Goal: Task Accomplishment & Management: Use online tool/utility

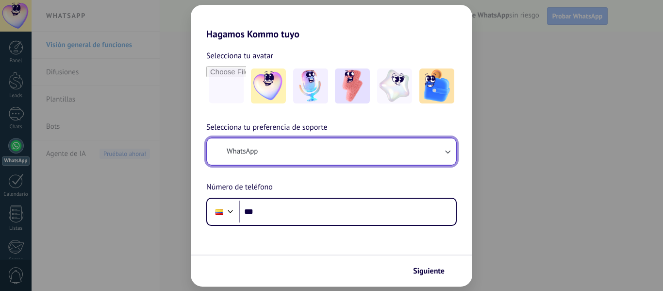
click at [292, 149] on button "WhatsApp" at bounding box center [331, 151] width 248 height 26
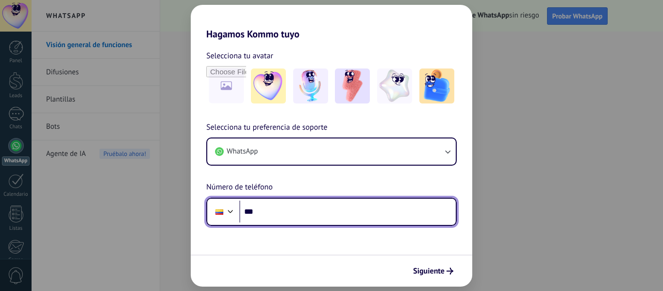
click at [292, 202] on input "***" at bounding box center [347, 211] width 216 height 22
paste input "**********"
type input "**********"
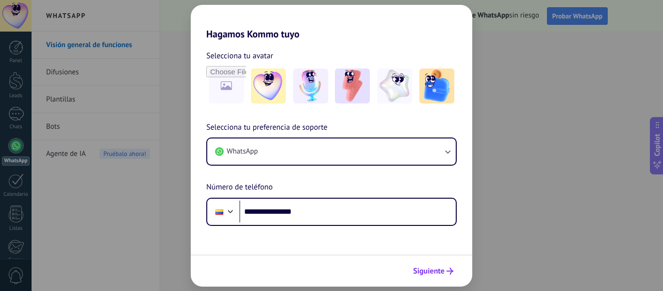
click at [430, 272] on span "Siguiente" at bounding box center [429, 270] width 32 height 7
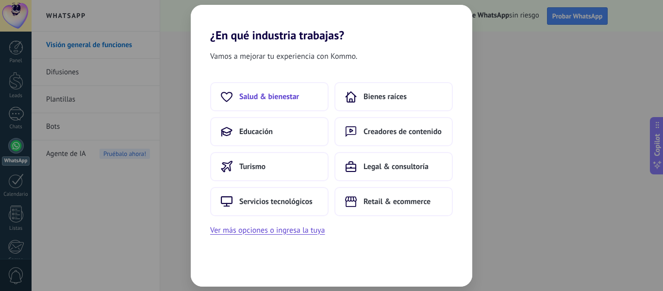
click at [289, 98] on span "Salud & bienestar" at bounding box center [269, 97] width 60 height 10
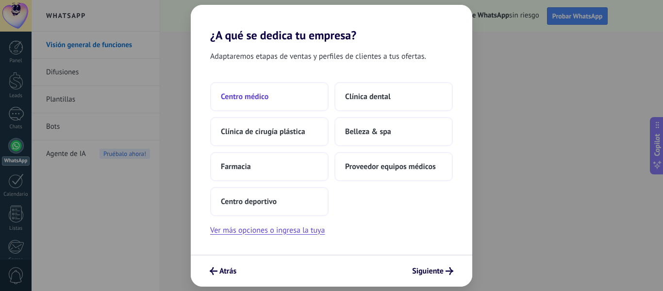
click at [315, 102] on button "Centro médico" at bounding box center [269, 96] width 118 height 29
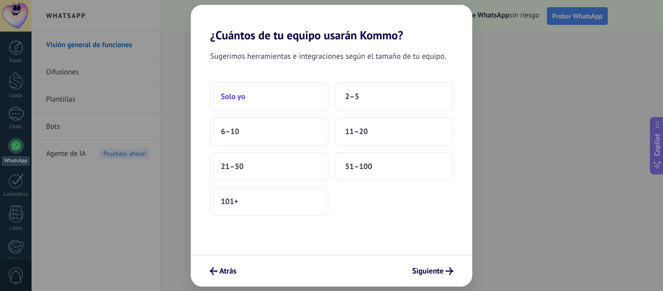
click at [270, 95] on button "Solo yo" at bounding box center [269, 96] width 118 height 29
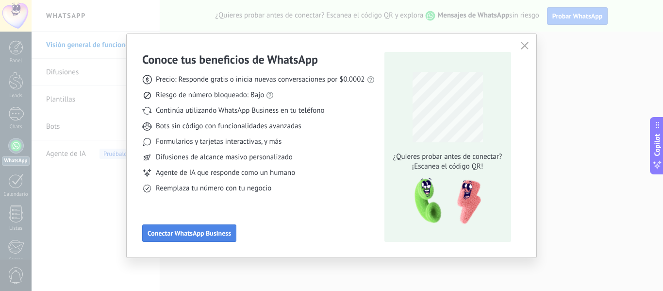
click at [203, 235] on span "Conectar WhatsApp Business" at bounding box center [188, 232] width 83 height 7
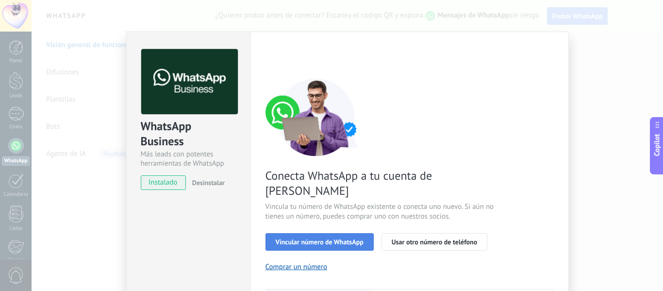
click at [330, 238] on span "Vincular número de WhatsApp" at bounding box center [320, 241] width 88 height 7
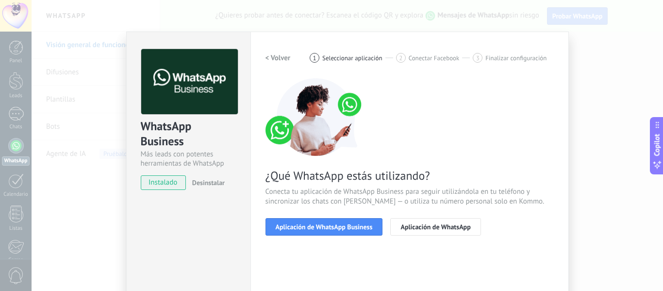
click at [330, 228] on span "Aplicación de WhatsApp Business" at bounding box center [324, 226] width 97 height 7
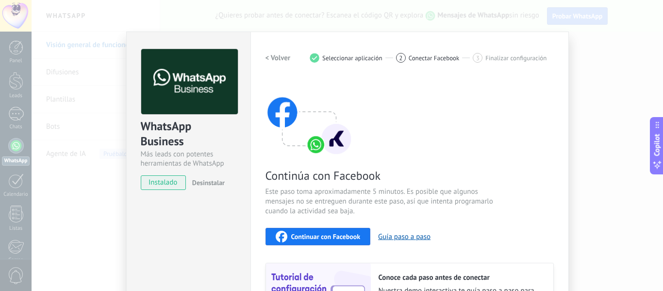
click at [153, 183] on span "instalado" at bounding box center [163, 182] width 44 height 15
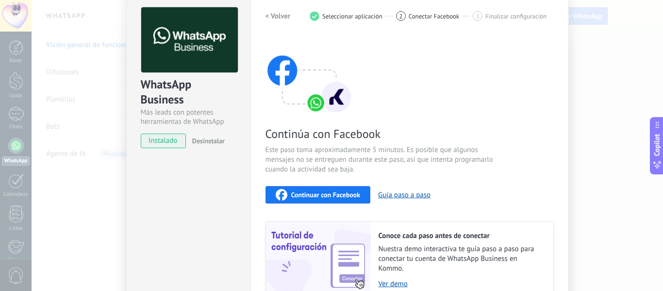
scroll to position [49, 0]
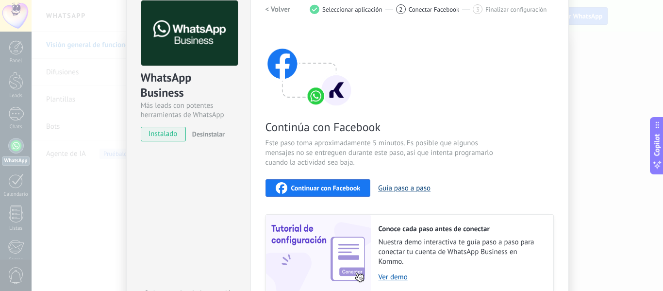
click at [385, 188] on button "Guía paso a paso" at bounding box center [404, 187] width 52 height 9
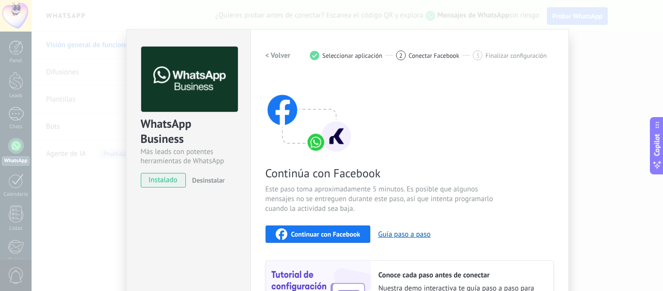
scroll to position [0, 0]
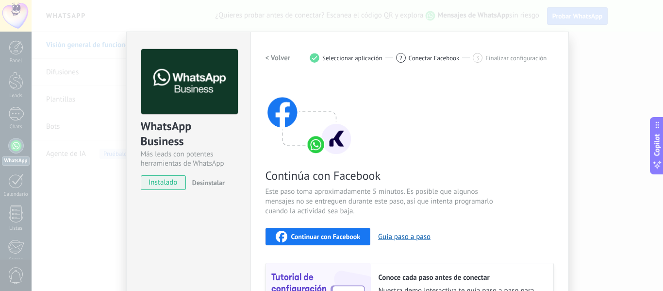
click at [354, 58] on span "Seleccionar aplicación" at bounding box center [352, 57] width 60 height 7
click at [268, 54] on h2 "< Volver" at bounding box center [277, 57] width 25 height 9
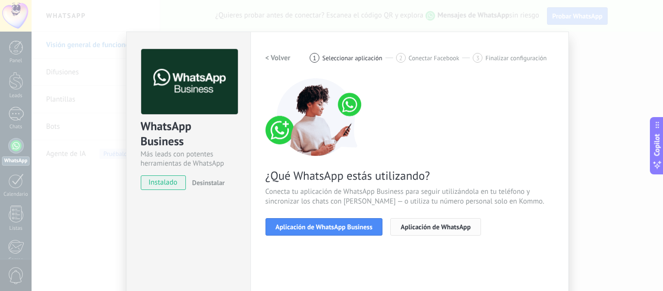
click at [424, 221] on button "Aplicación de WhatsApp" at bounding box center [435, 226] width 90 height 17
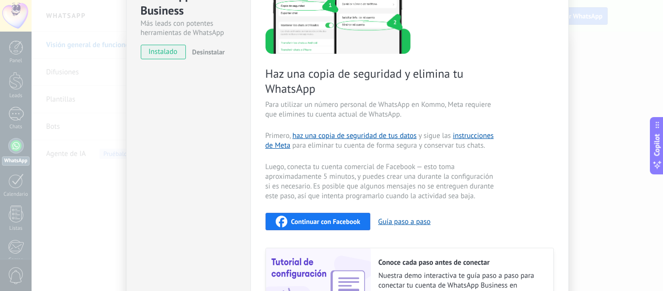
scroll to position [146, 0]
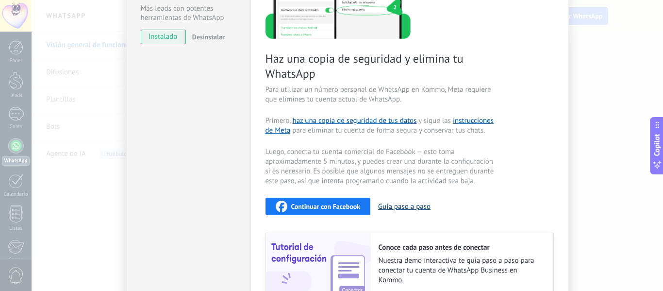
click at [403, 207] on button "Guía paso a paso" at bounding box center [404, 206] width 52 height 9
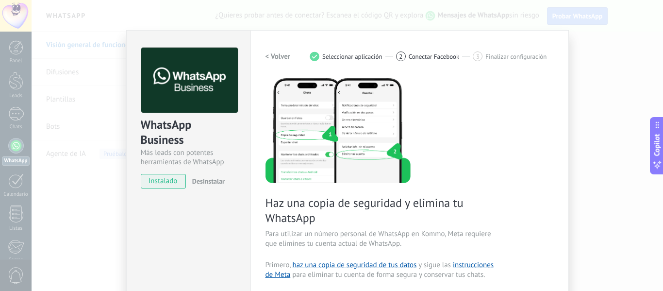
scroll to position [0, 0]
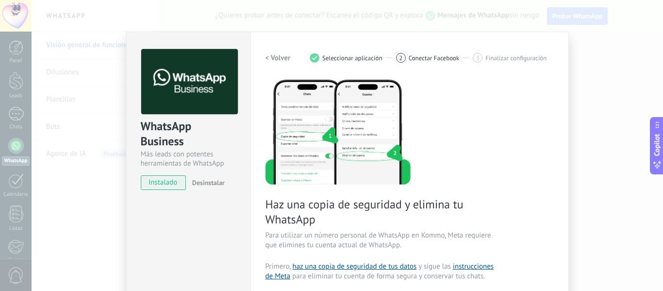
click at [277, 59] on h2 "< Volver" at bounding box center [277, 57] width 25 height 9
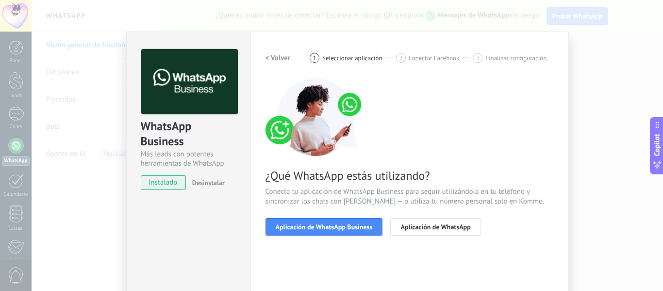
click at [277, 59] on h2 "< Volver" at bounding box center [277, 57] width 25 height 9
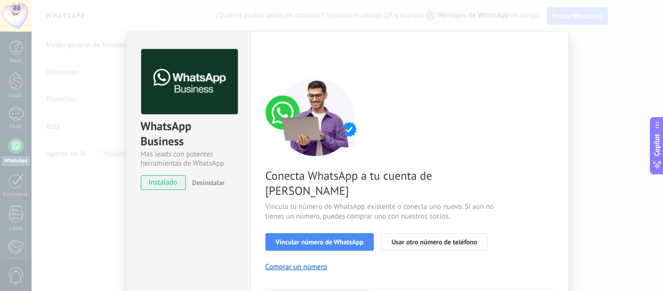
click at [277, 59] on div "< Volver 1 Seleccionar aplicación 2 Conectar Facebook 3 Finalizar configuración" at bounding box center [409, 57] width 288 height 17
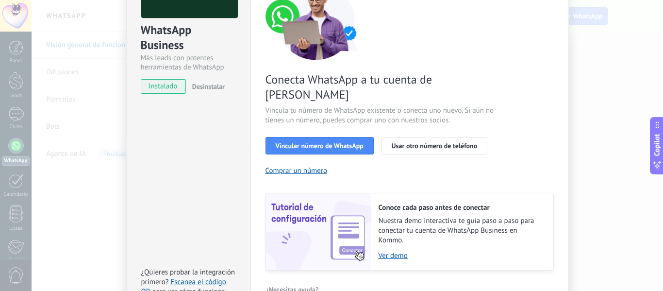
scroll to position [97, 0]
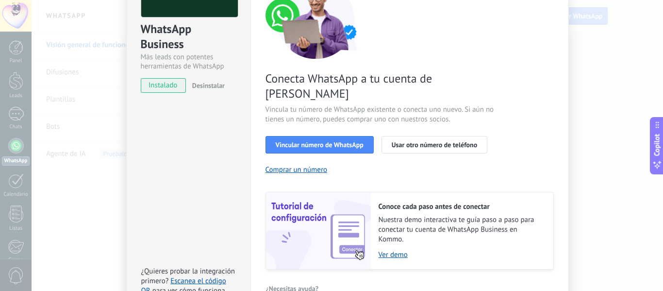
click at [377, 144] on div "Conecta WhatsApp a tu cuenta de Kommo Vincula tu número de WhatsApp existente o…" at bounding box center [409, 125] width 288 height 288
click at [395, 141] on span "Usar otro número de teléfono" at bounding box center [434, 144] width 85 height 7
click at [351, 141] on span "Vincular número de WhatsApp" at bounding box center [320, 144] width 88 height 7
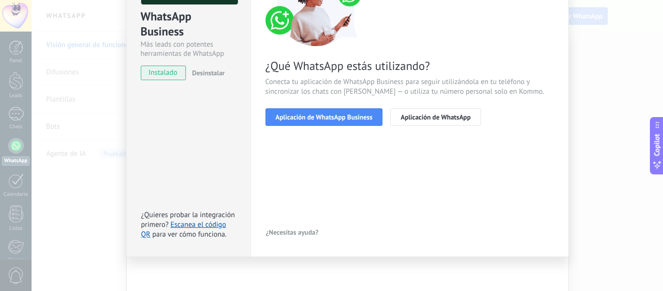
scroll to position [112, 0]
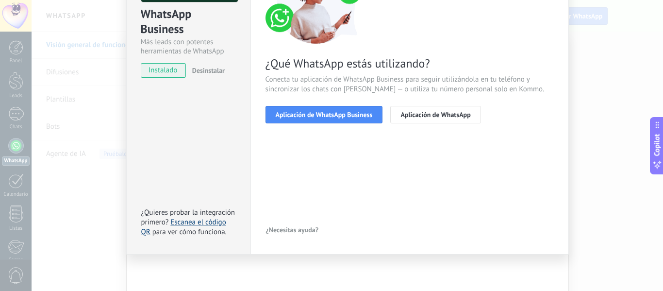
click at [208, 221] on link "Escanea el código QR" at bounding box center [183, 226] width 85 height 19
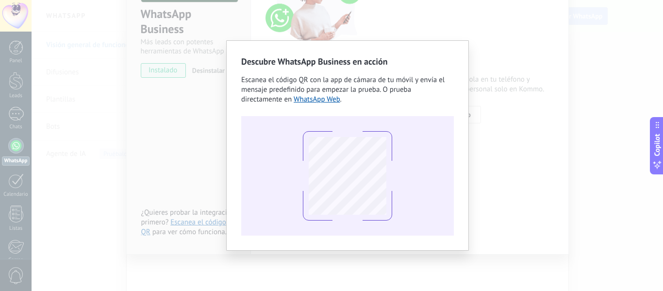
click at [191, 117] on div "Descubre WhatsApp Business en acción Escanea el código QR con la app [PERSON_NA…" at bounding box center [347, 145] width 631 height 291
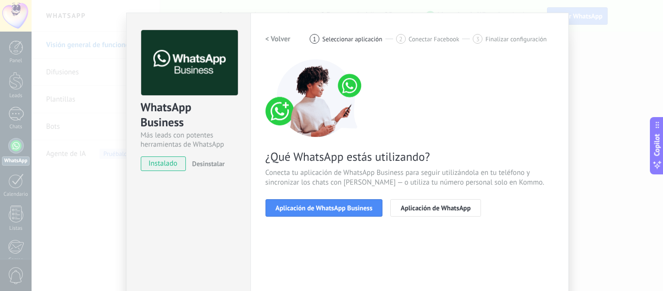
scroll to position [0, 0]
